Goal: Find specific page/section: Find specific page/section

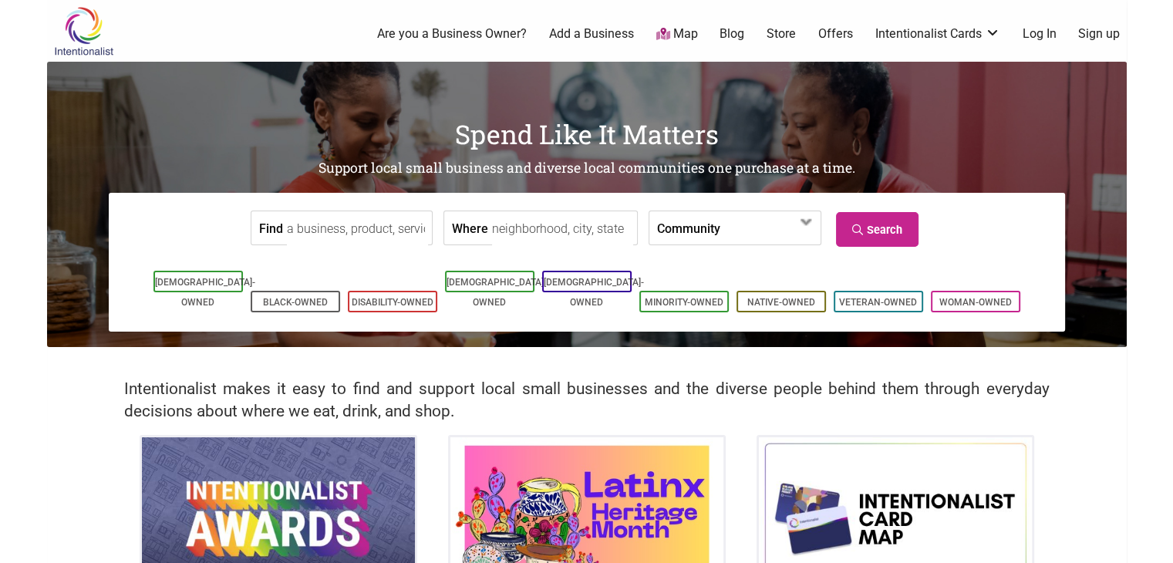
click at [492, 232] on input "Where" at bounding box center [562, 228] width 141 height 35
type input "burien"
click at [882, 226] on link "Search" at bounding box center [877, 229] width 83 height 35
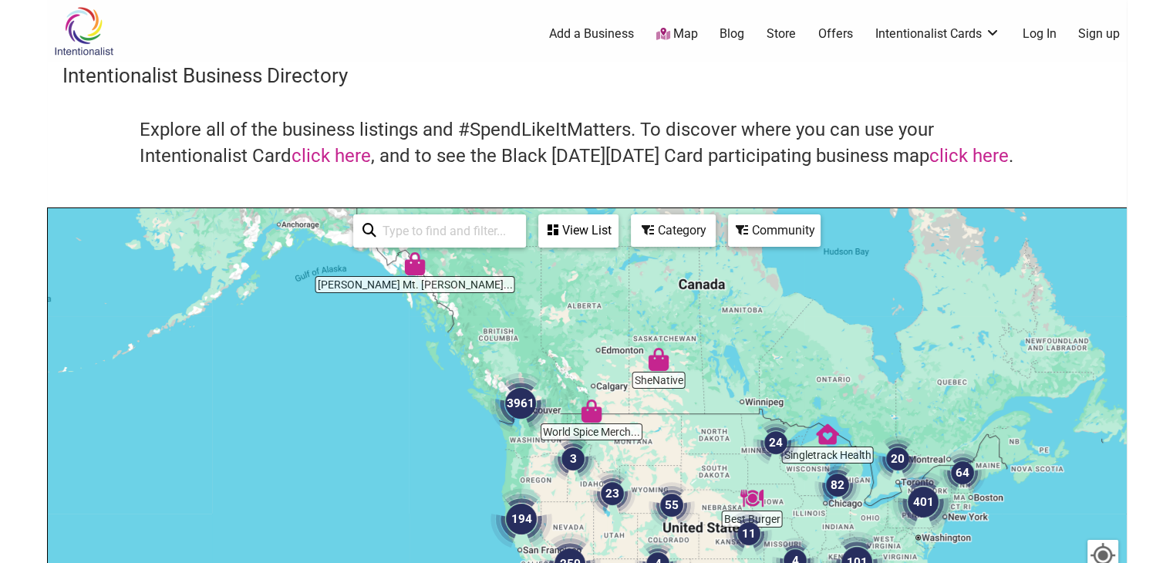
click at [464, 233] on input "search" at bounding box center [446, 231] width 140 height 30
click at [602, 232] on div "View List" at bounding box center [578, 230] width 77 height 29
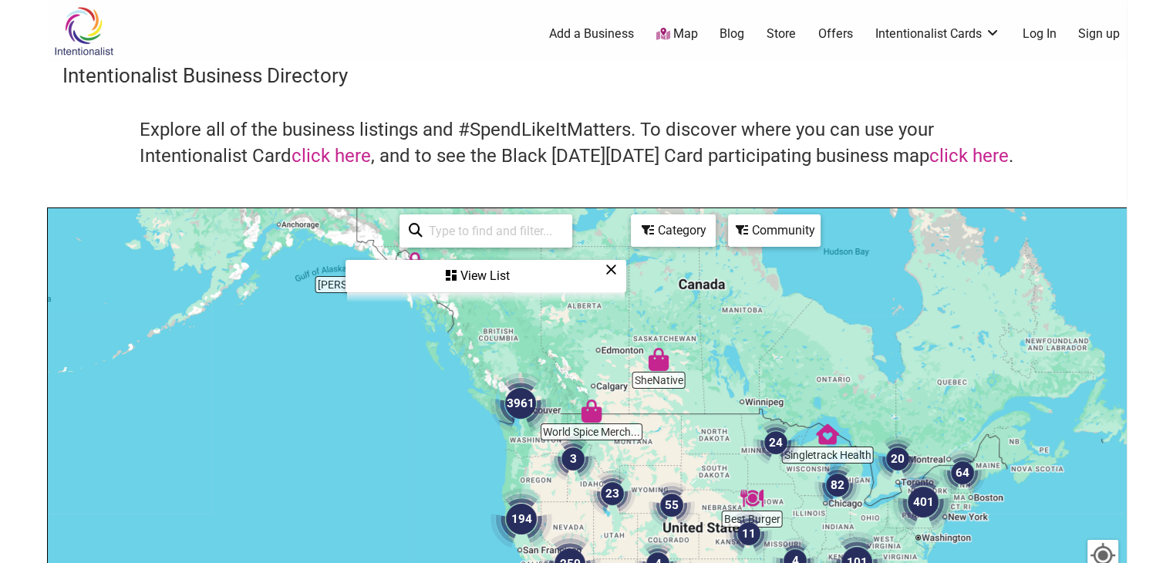
click at [610, 269] on icon at bounding box center [611, 269] width 12 height 1
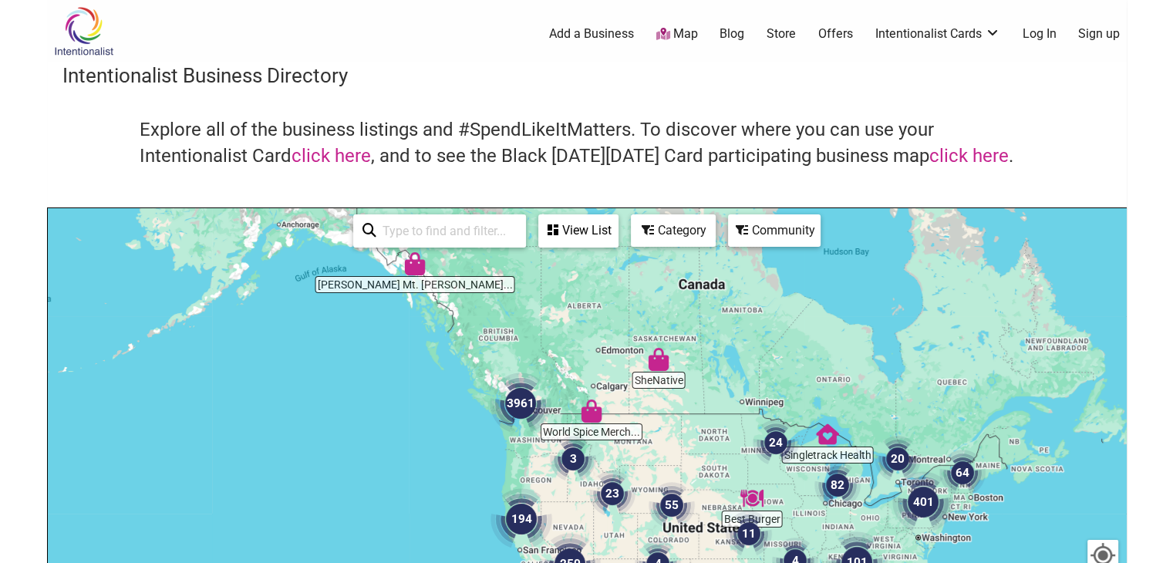
click at [493, 229] on input "search" at bounding box center [446, 231] width 140 height 30
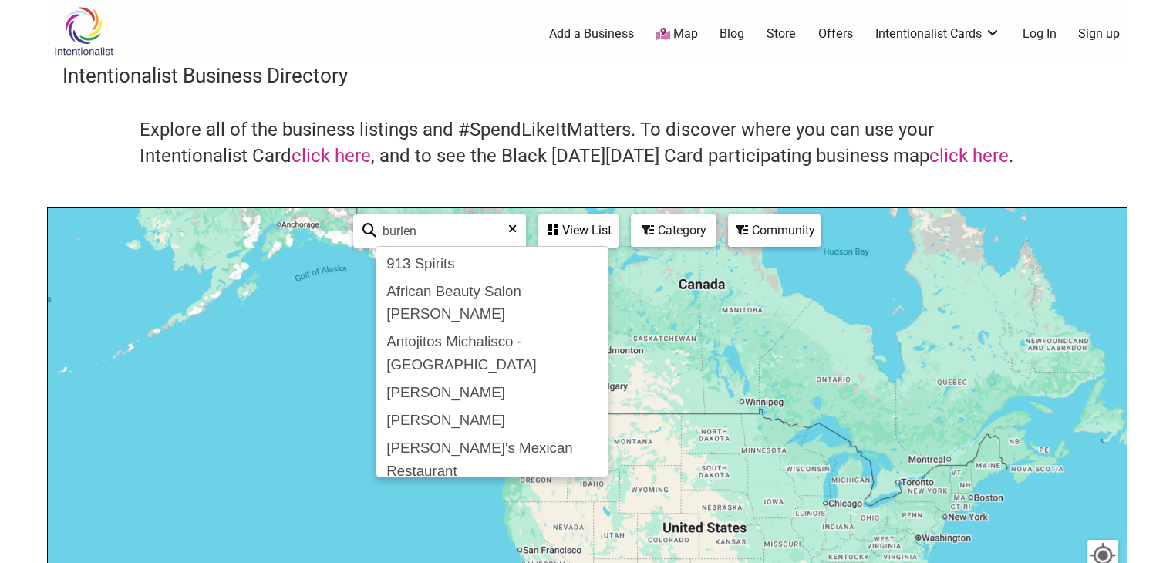
type input "burien"
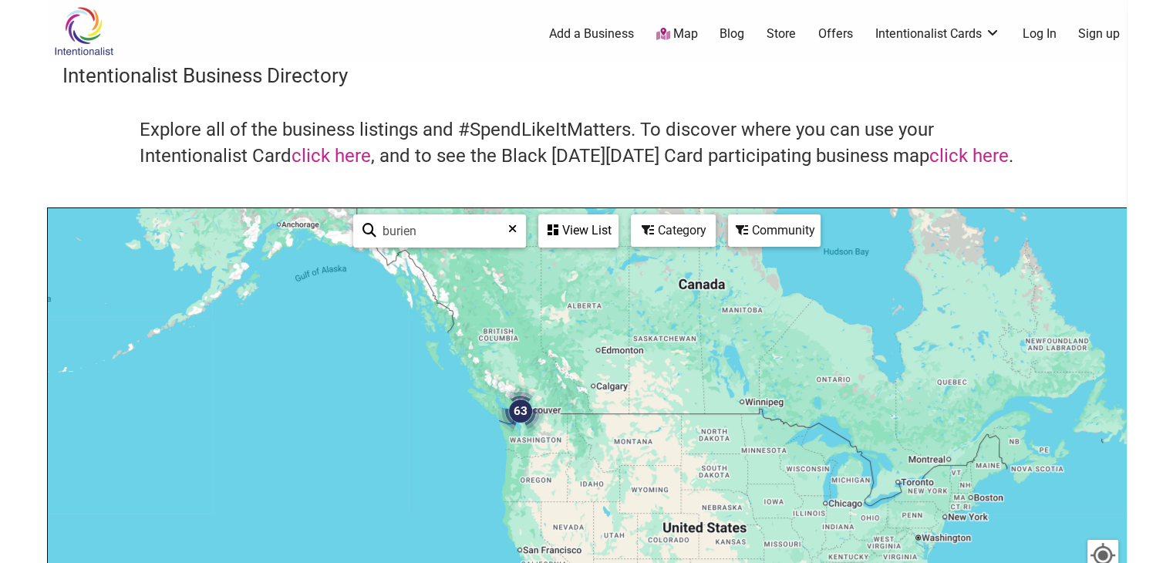
click at [780, 241] on div "Community" at bounding box center [773, 230] width 89 height 29
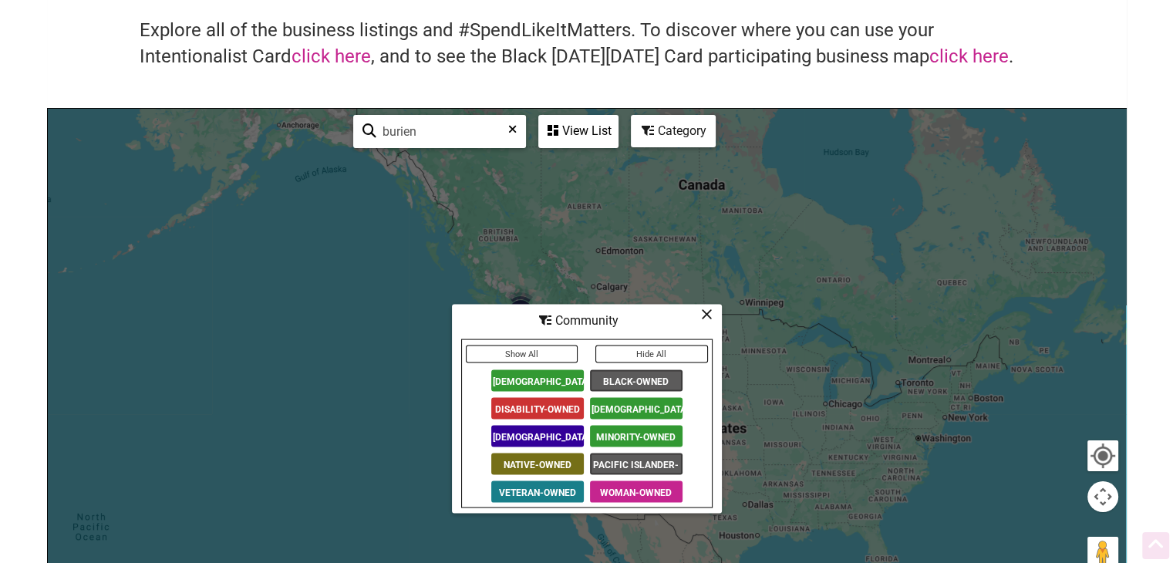
scroll to position [154, 0]
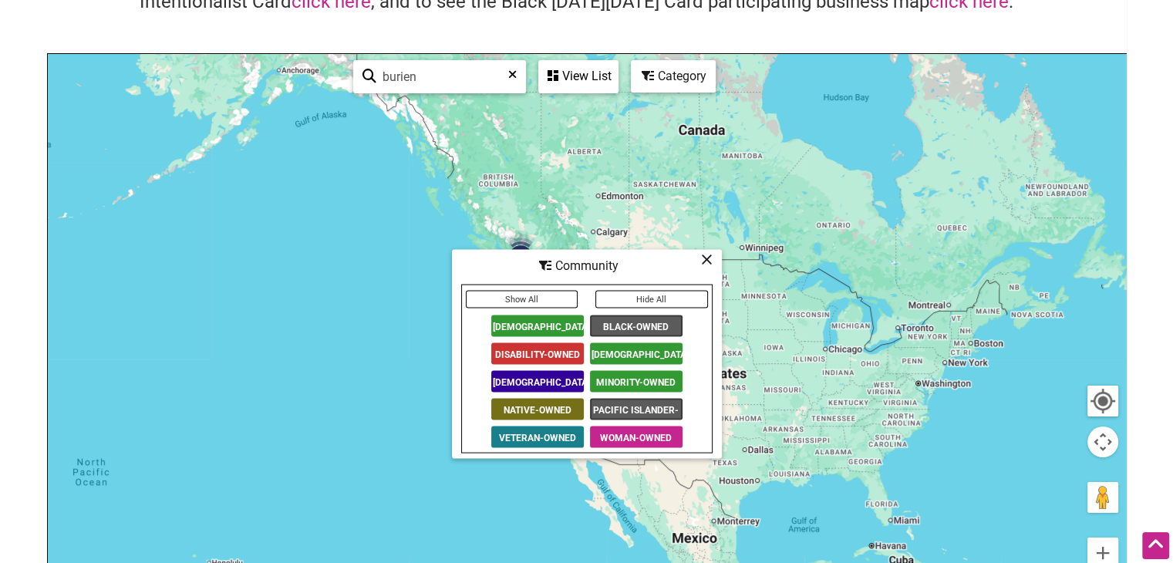
click at [611, 351] on span "[DEMOGRAPHIC_DATA]-Owned" at bounding box center [636, 354] width 93 height 22
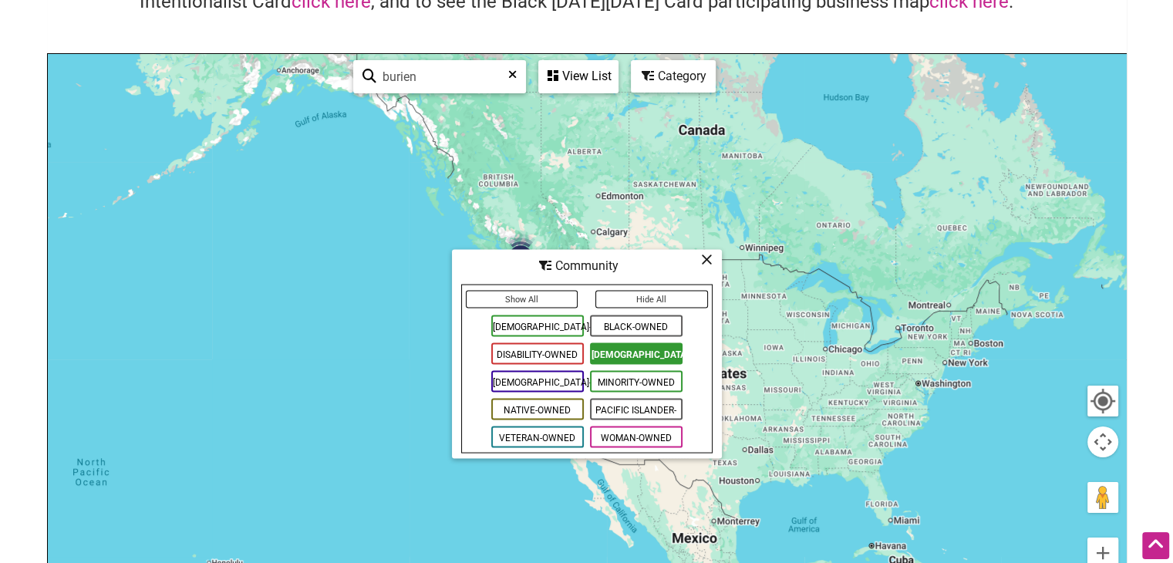
click at [706, 260] on icon at bounding box center [707, 259] width 12 height 1
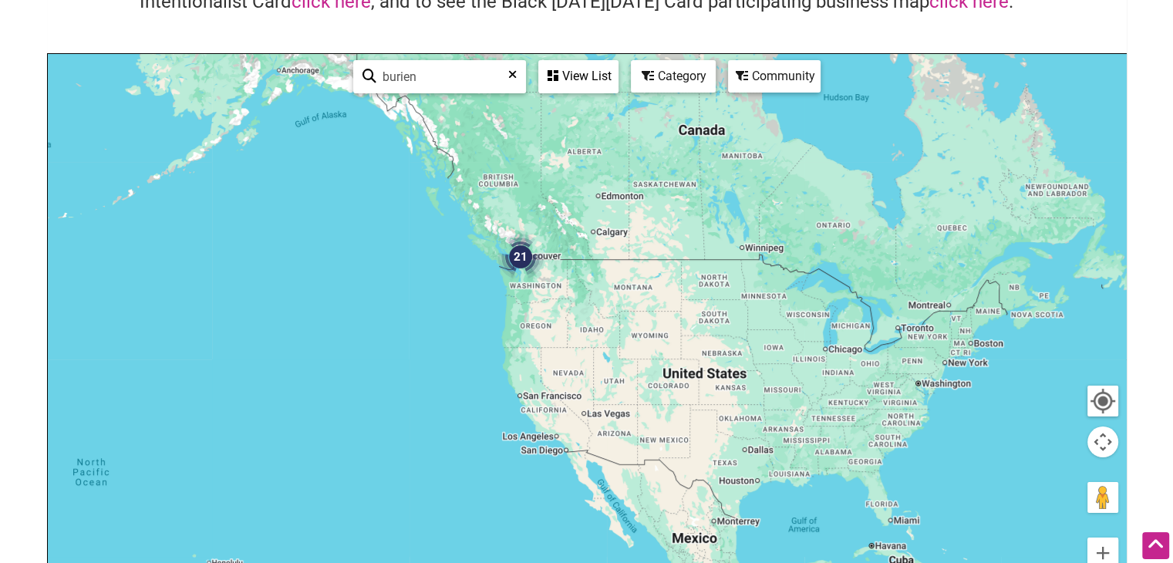
click at [787, 75] on div "Community" at bounding box center [773, 76] width 89 height 29
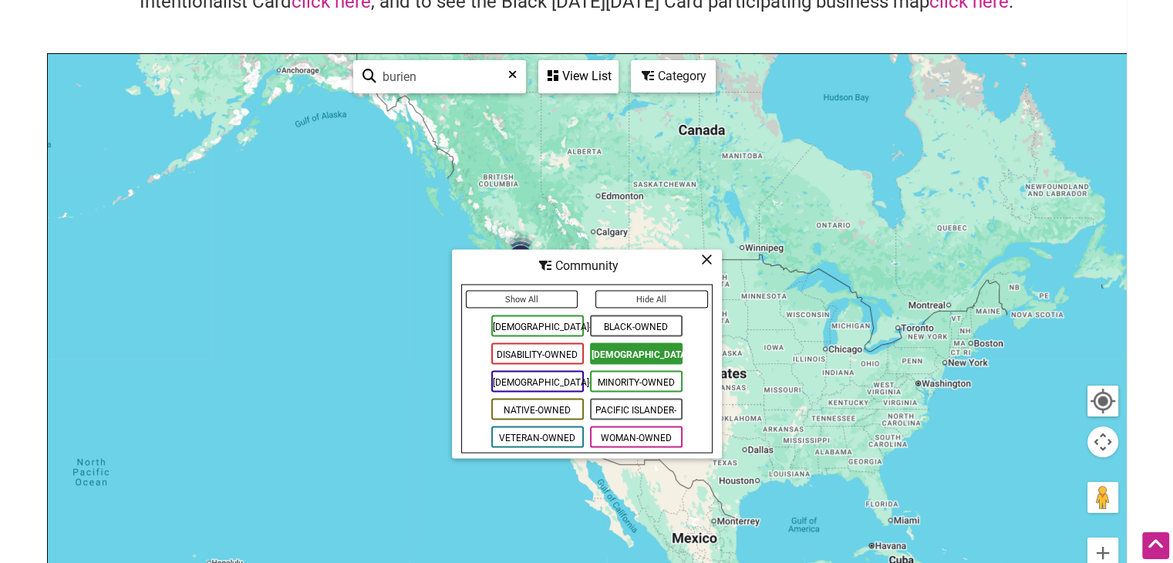
click at [884, 152] on div at bounding box center [587, 354] width 1078 height 600
click at [568, 80] on div "View List" at bounding box center [578, 76] width 77 height 29
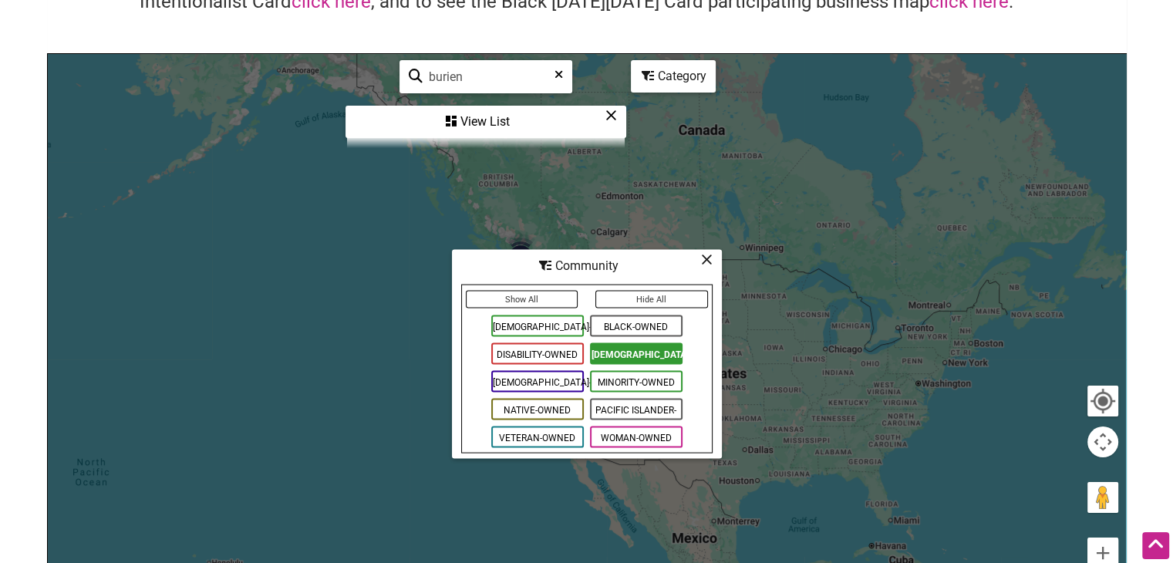
click at [503, 122] on div "View List" at bounding box center [486, 121] width 278 height 29
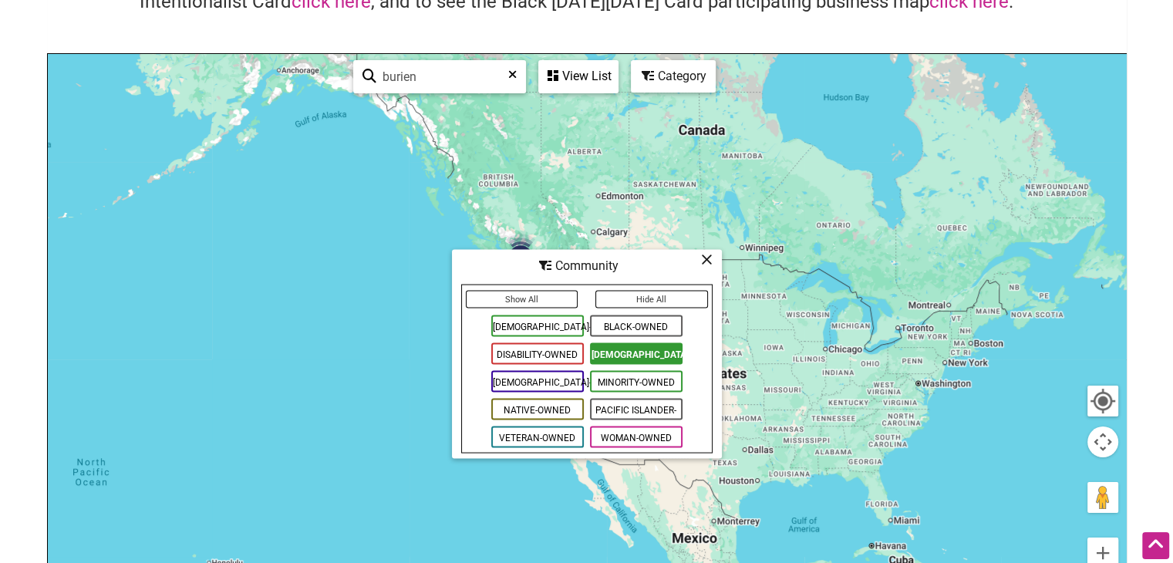
click at [707, 259] on icon at bounding box center [707, 259] width 12 height 1
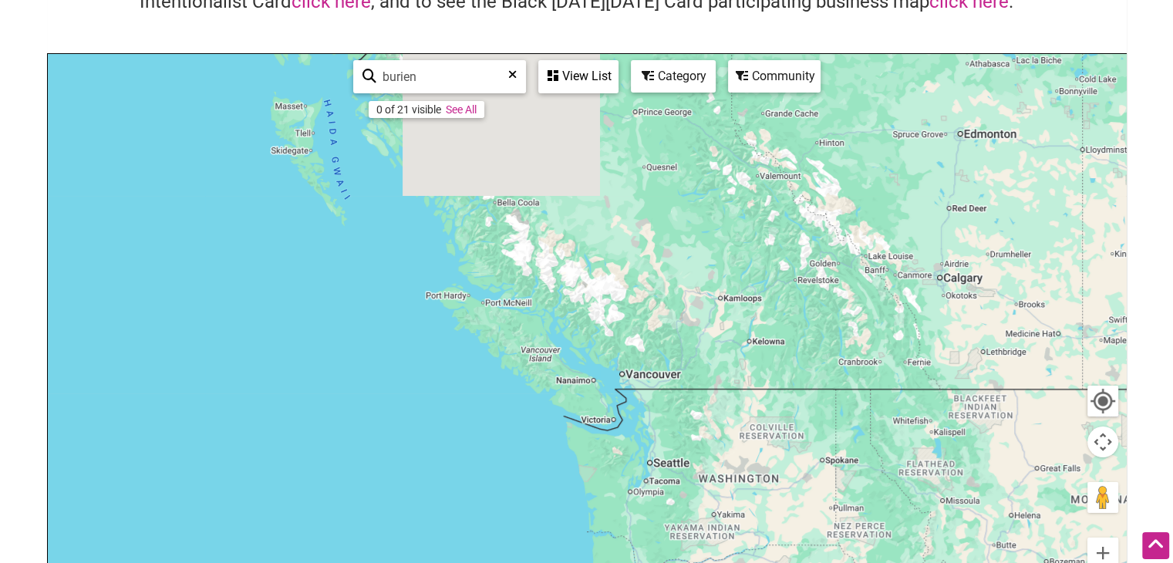
drag, startPoint x: 382, startPoint y: 285, endPoint x: 1053, endPoint y: 414, distance: 683.8
click at [1053, 414] on div at bounding box center [587, 354] width 1078 height 600
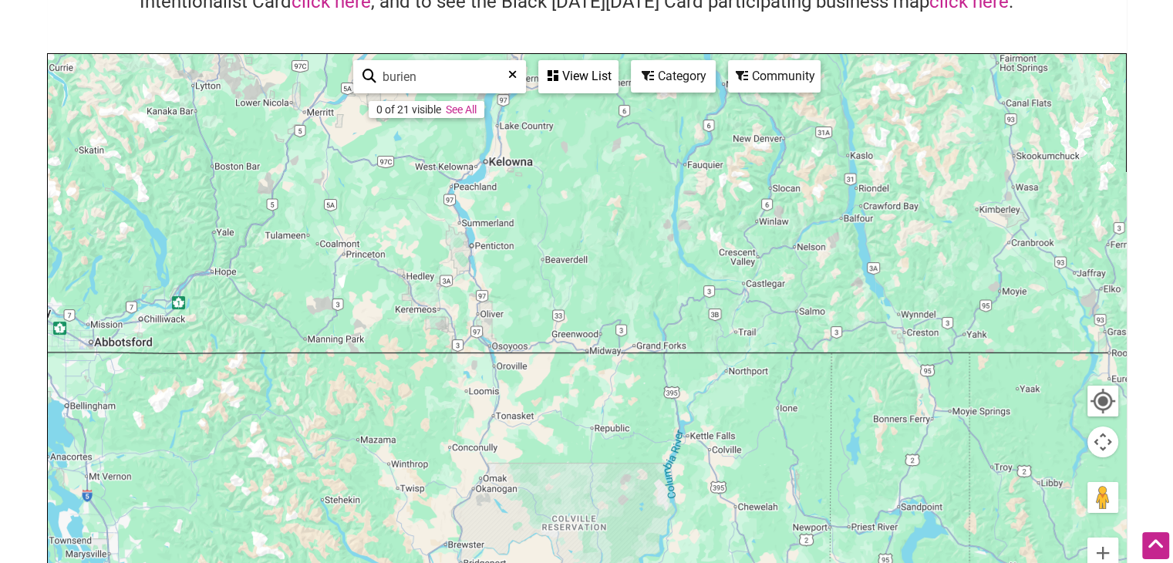
drag, startPoint x: 745, startPoint y: 381, endPoint x: 963, endPoint y: 136, distance: 327.7
click at [963, 136] on div at bounding box center [587, 354] width 1078 height 600
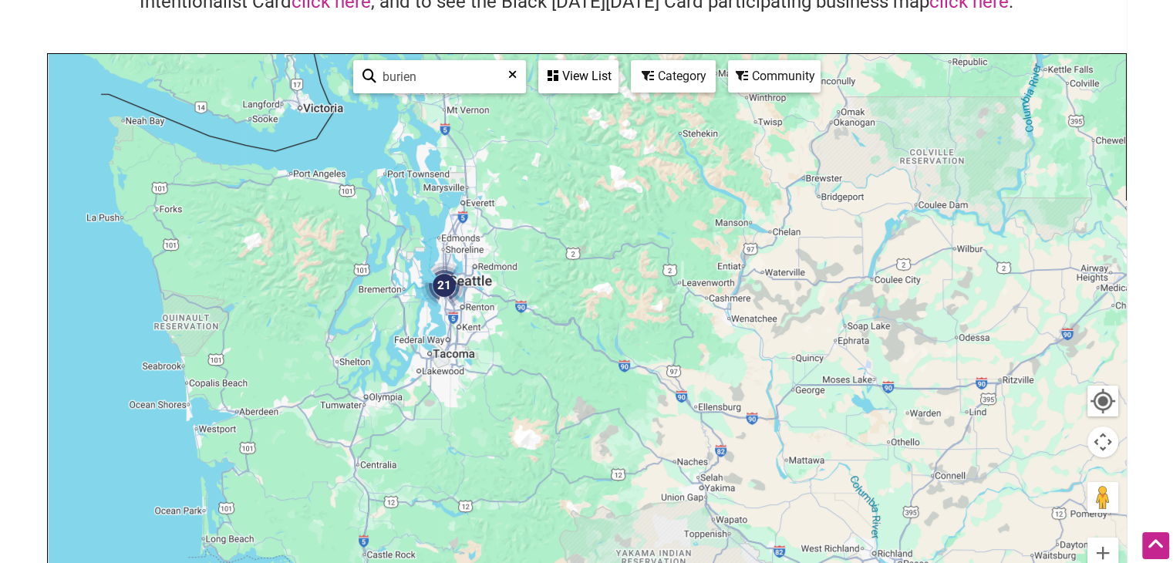
drag, startPoint x: 497, startPoint y: 390, endPoint x: 599, endPoint y: 298, distance: 137.6
click at [599, 298] on div at bounding box center [587, 354] width 1078 height 600
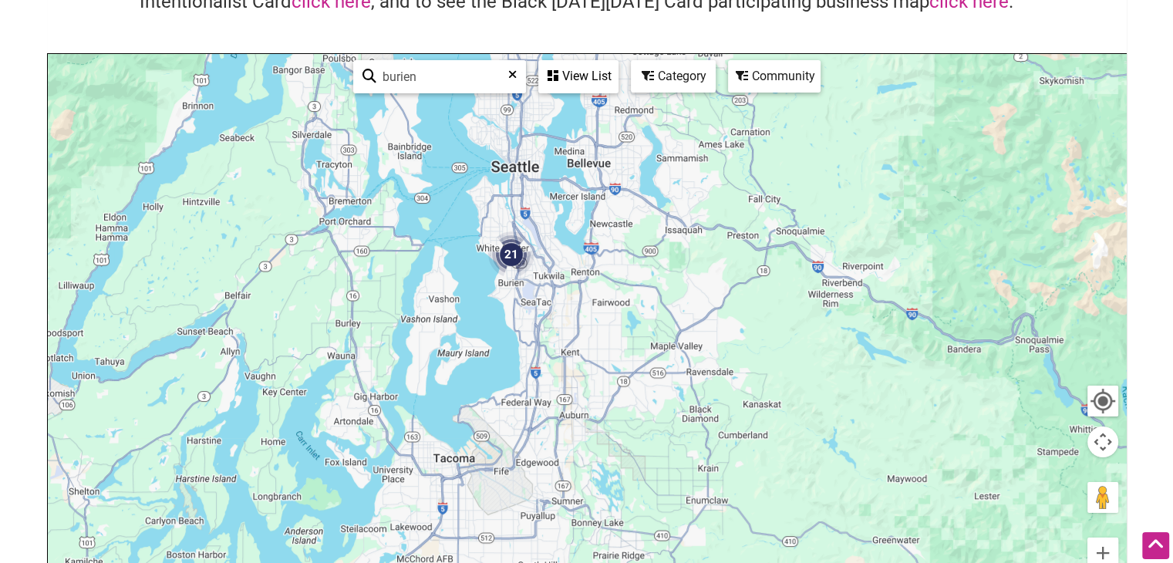
drag, startPoint x: 662, startPoint y: 383, endPoint x: 819, endPoint y: 442, distance: 167.1
click at [819, 442] on div at bounding box center [587, 354] width 1078 height 600
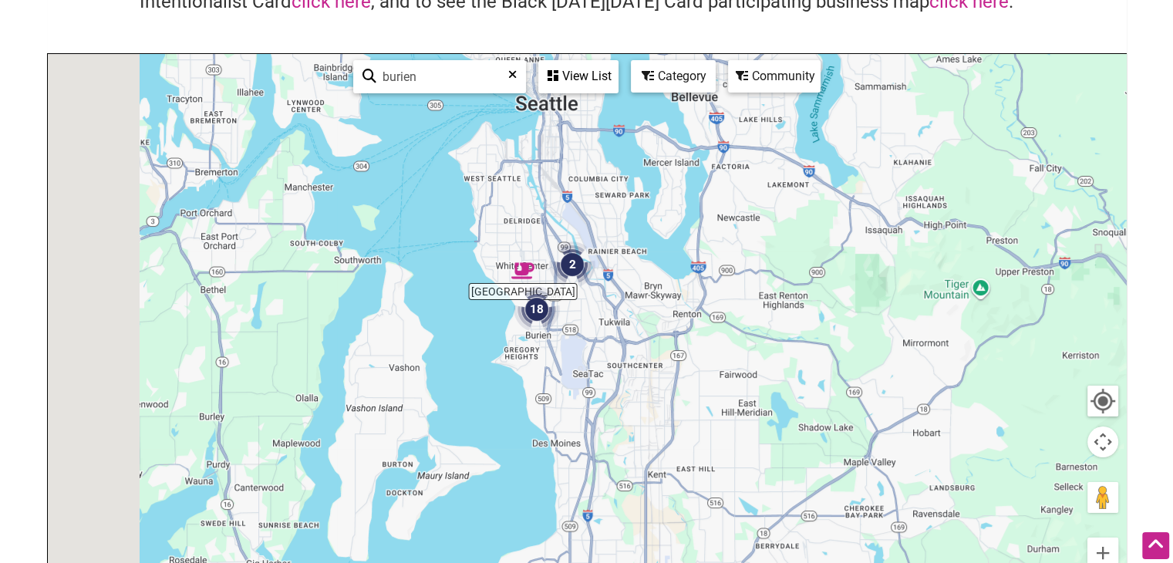
drag, startPoint x: 474, startPoint y: 294, endPoint x: 851, endPoint y: 534, distance: 446.9
click at [851, 534] on div at bounding box center [587, 354] width 1078 height 600
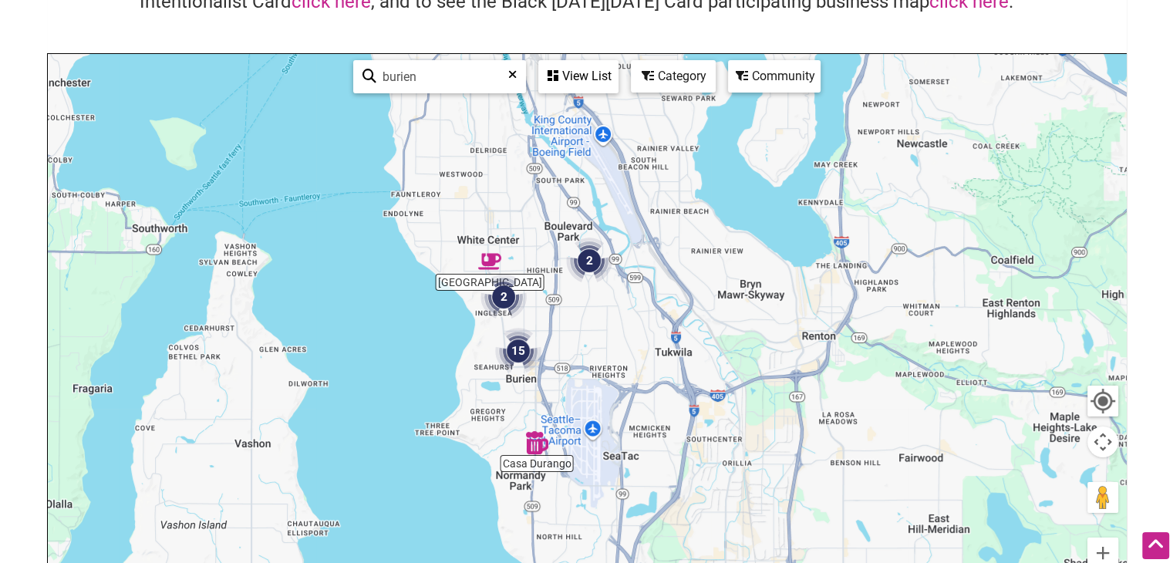
drag, startPoint x: 597, startPoint y: 348, endPoint x: 678, endPoint y: 403, distance: 98.2
click at [678, 403] on div at bounding box center [587, 354] width 1078 height 600
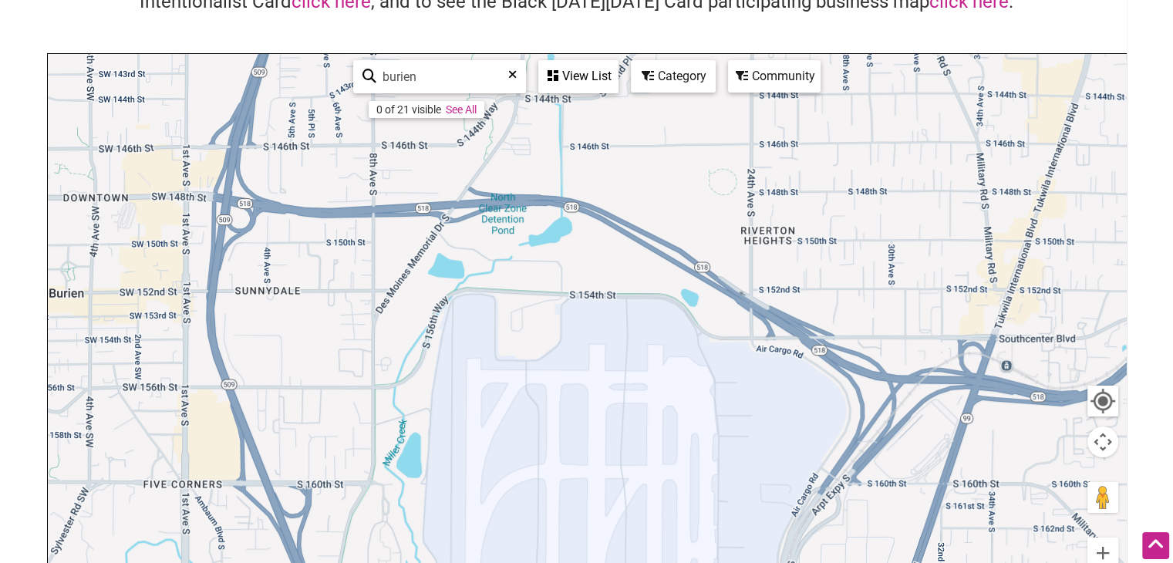
drag, startPoint x: 376, startPoint y: 275, endPoint x: 1005, endPoint y: 379, distance: 637.9
click at [1005, 379] on div at bounding box center [587, 354] width 1078 height 600
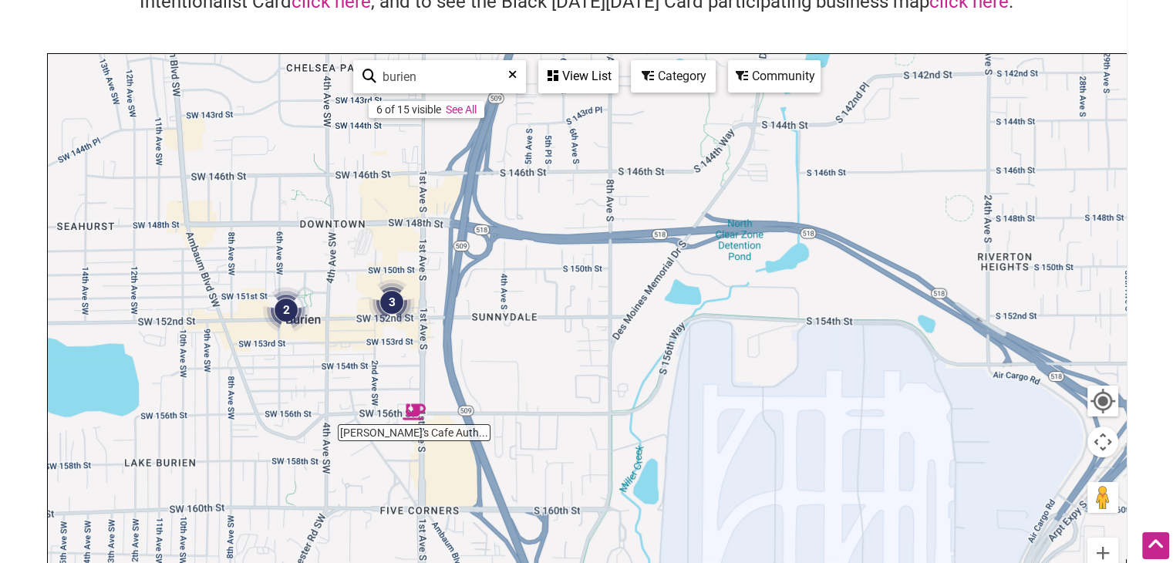
drag, startPoint x: 600, startPoint y: 268, endPoint x: 832, endPoint y: 294, distance: 233.6
click at [832, 294] on div at bounding box center [587, 354] width 1078 height 600
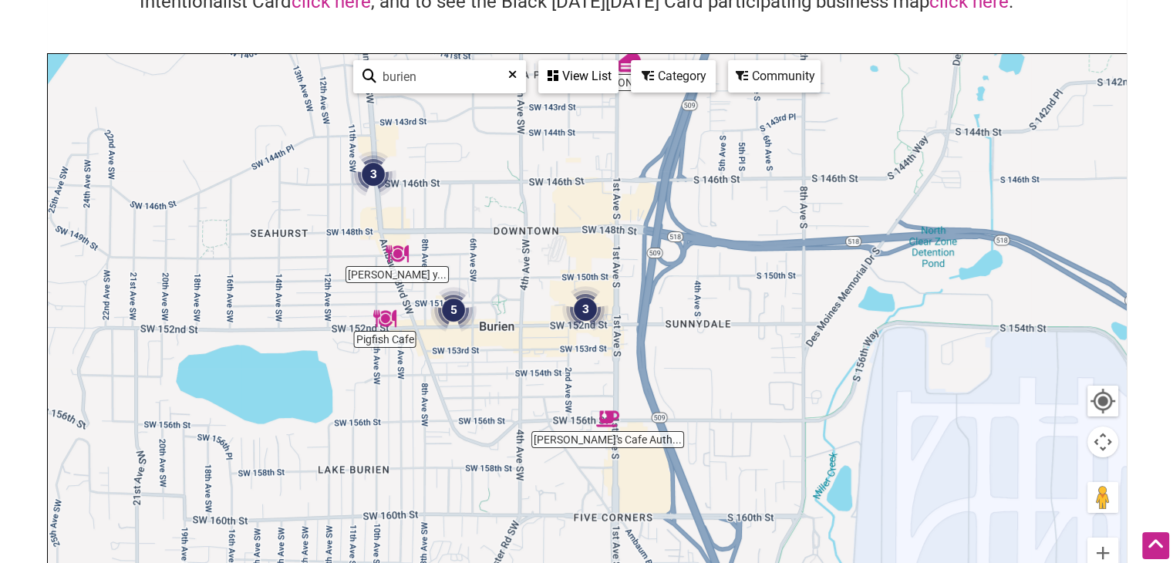
drag, startPoint x: 356, startPoint y: 266, endPoint x: 552, endPoint y: 273, distance: 196.0
click at [552, 273] on div at bounding box center [587, 354] width 1078 height 600
